Goal: Transaction & Acquisition: Purchase product/service

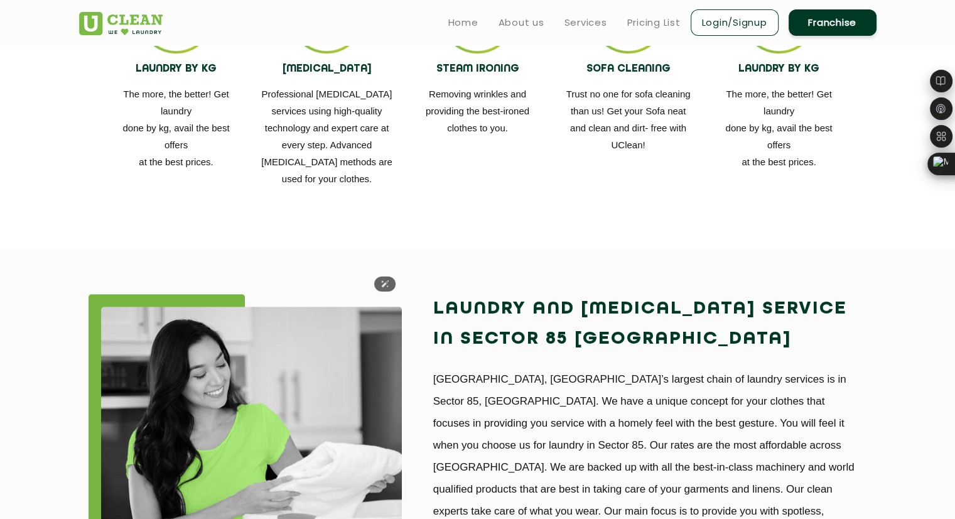
scroll to position [744, 0]
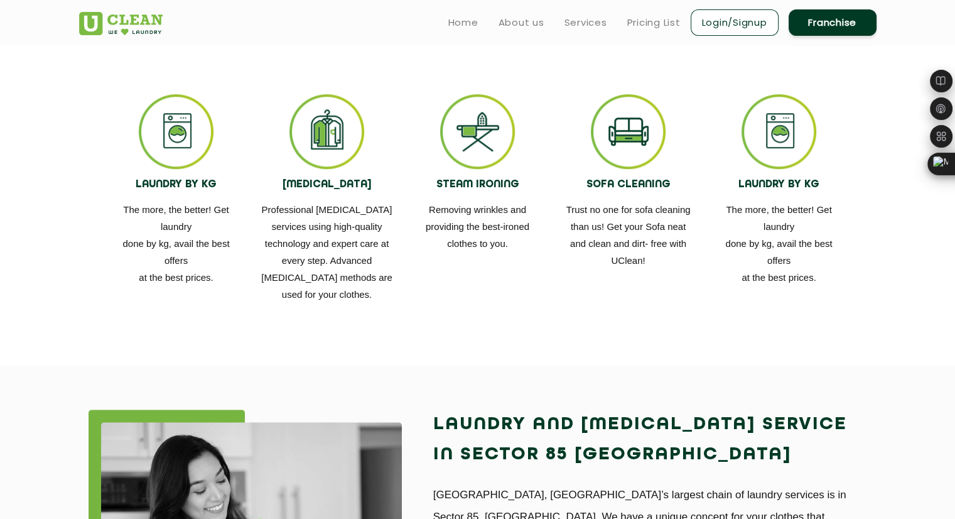
drag, startPoint x: 126, startPoint y: 212, endPoint x: 224, endPoint y: 271, distance: 114.7
click at [224, 271] on p "The more, the better! Get laundry done by kg, avail the best offers at the best…" at bounding box center [177, 243] width 132 height 85
click at [246, 227] on div "LAUNDRY BY KG The more, the better! Get laundry done by kg, avail the best offe…" at bounding box center [176, 190] width 151 height 192
click at [680, 164] on div "SOFA CLEANING Trust no one for sofa cleaning than us! Get your Sofa neat and cl…" at bounding box center [629, 181] width 132 height 175
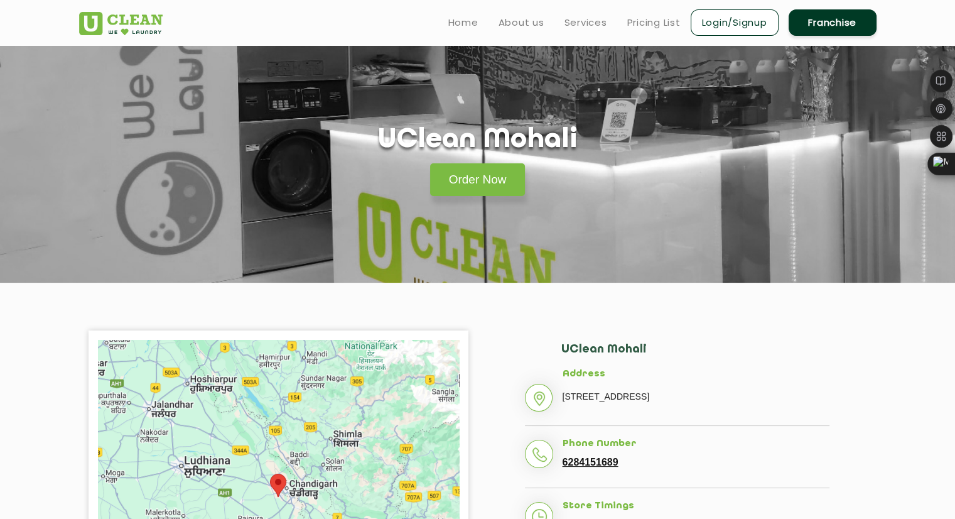
scroll to position [0, 0]
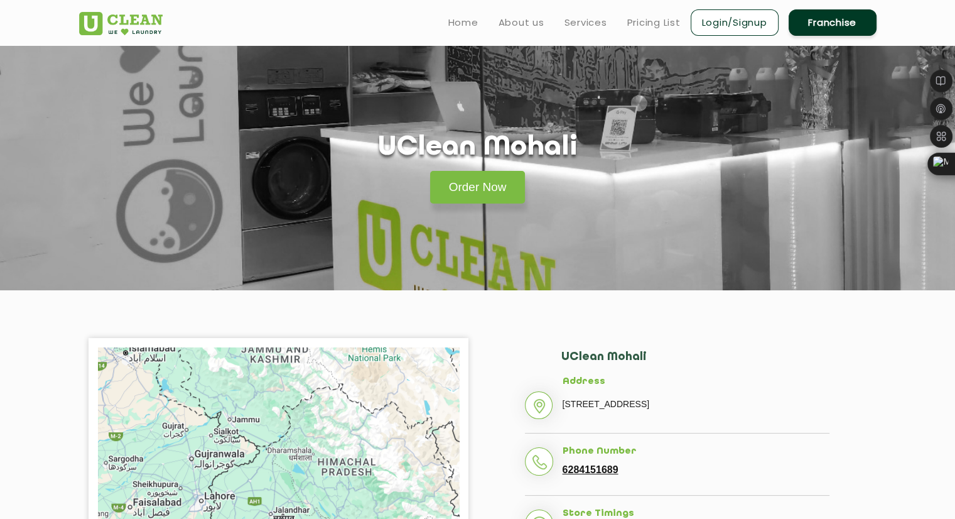
click at [440, 168] on div "Order Now" at bounding box center [478, 184] width 816 height 40
click at [456, 189] on link "Order Now" at bounding box center [477, 187] width 95 height 33
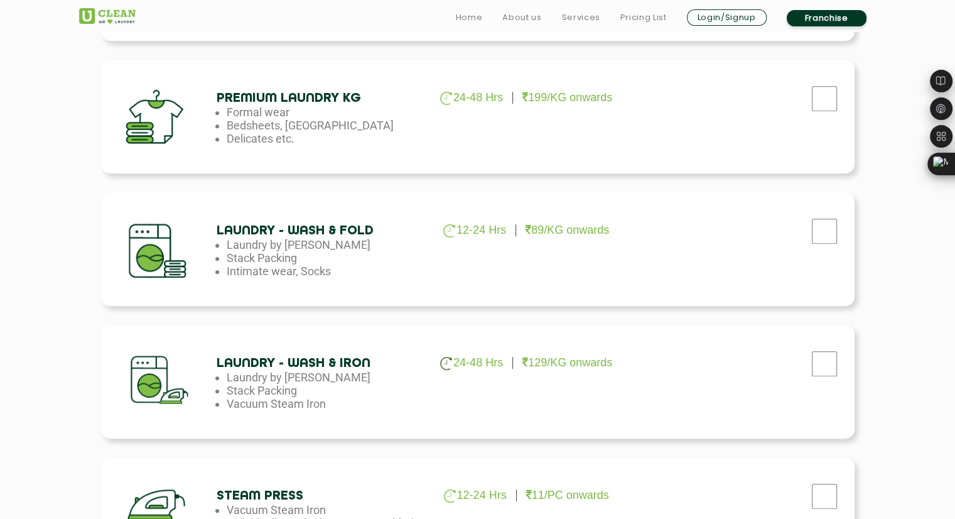
scroll to position [613, 0]
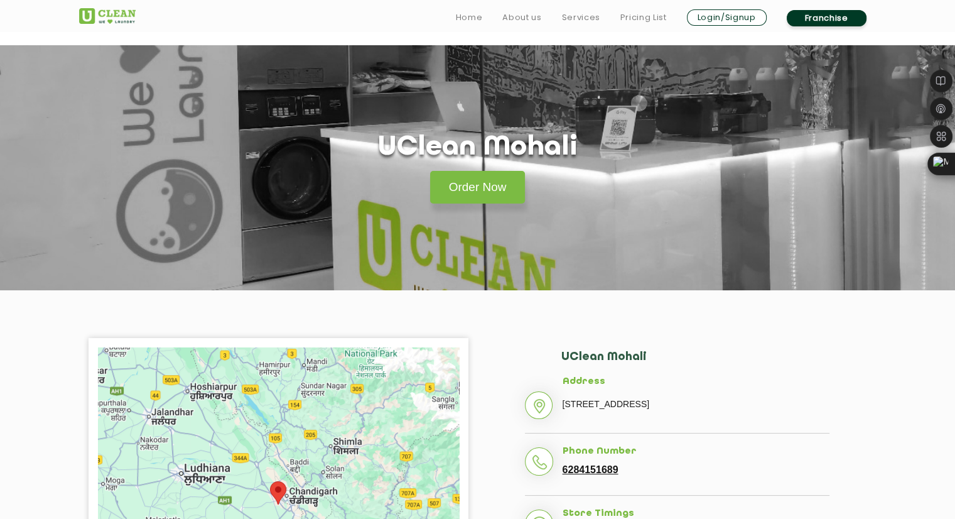
scroll to position [158, 0]
